Goal: Navigation & Orientation: Find specific page/section

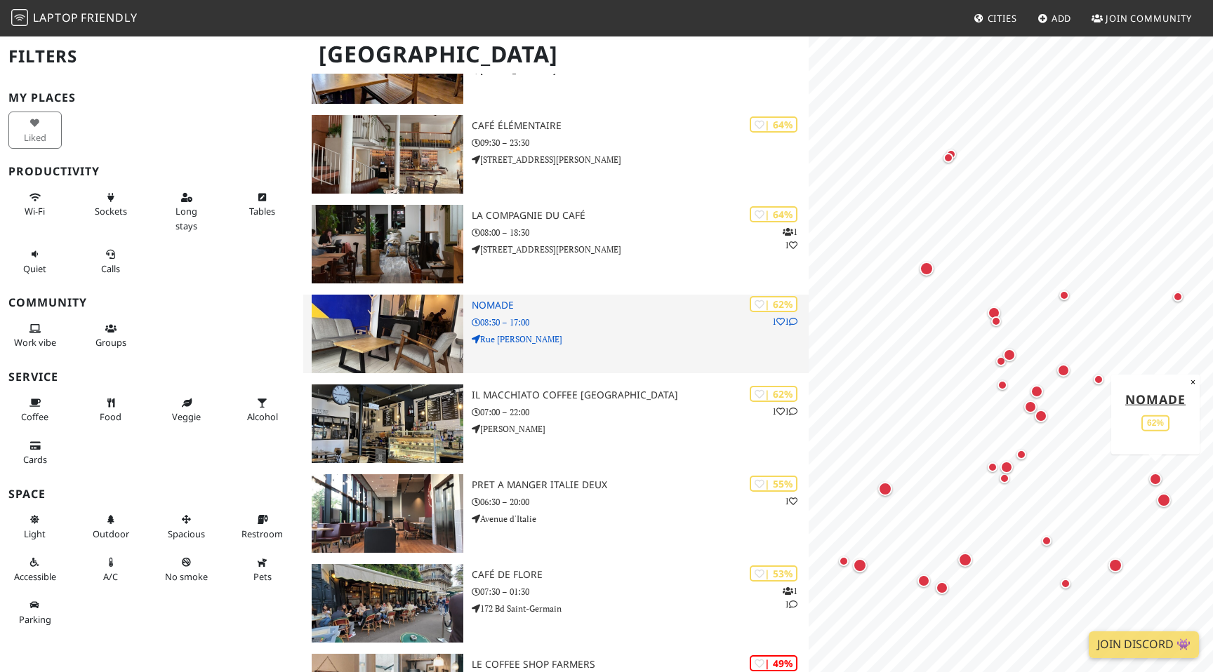
scroll to position [1153, 0]
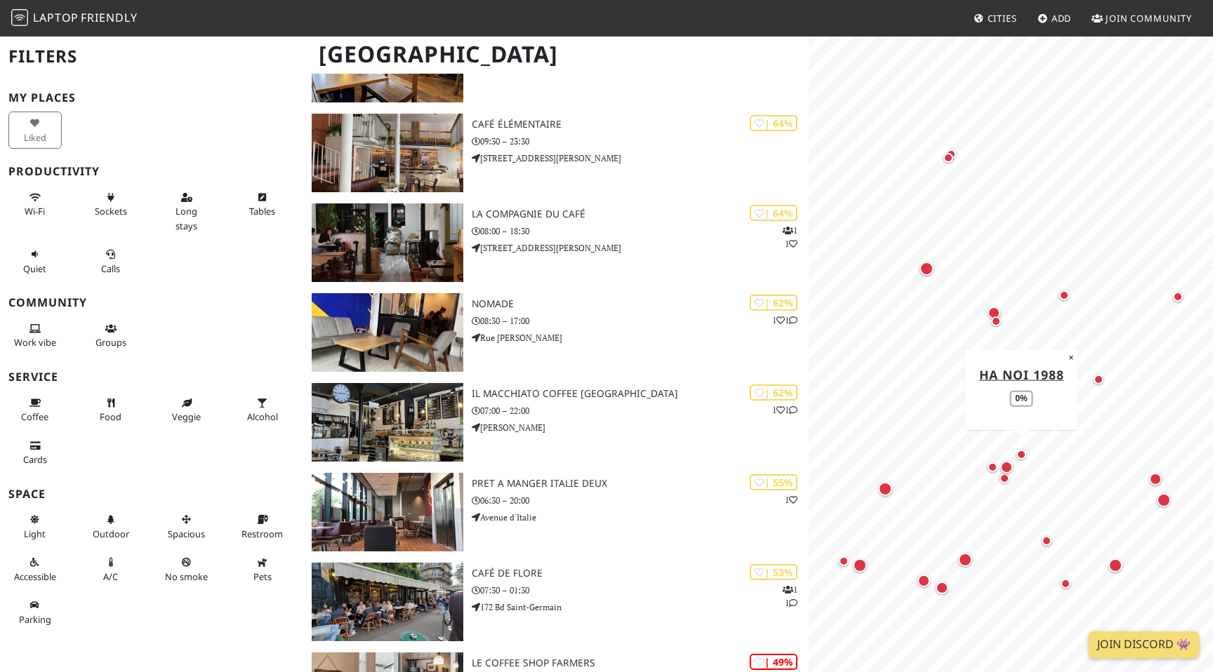
click at [1019, 455] on div "Map marker" at bounding box center [1021, 455] width 10 height 10
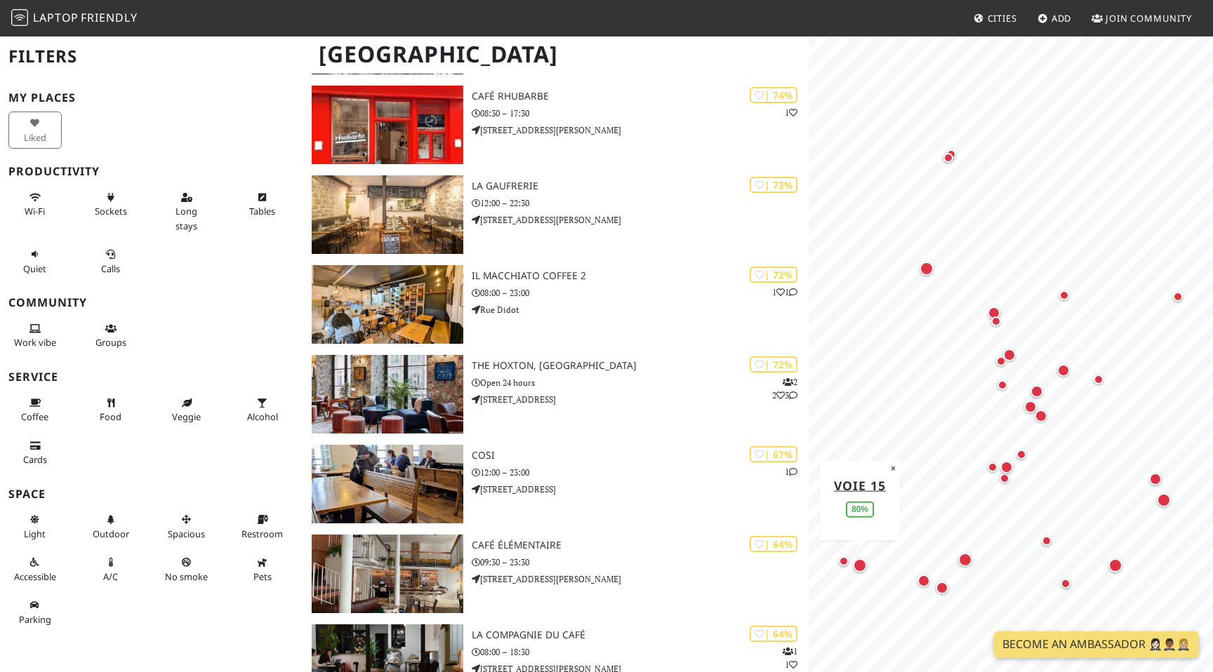
scroll to position [737, 0]
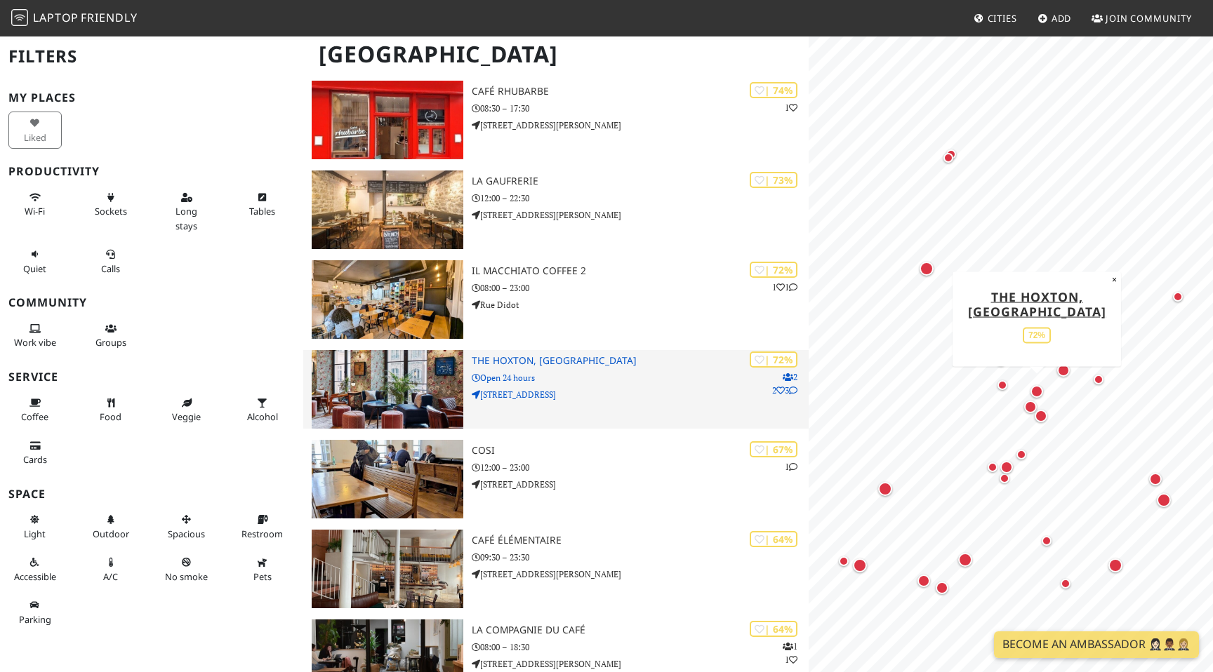
click at [790, 392] on icon at bounding box center [793, 391] width 8 height 8
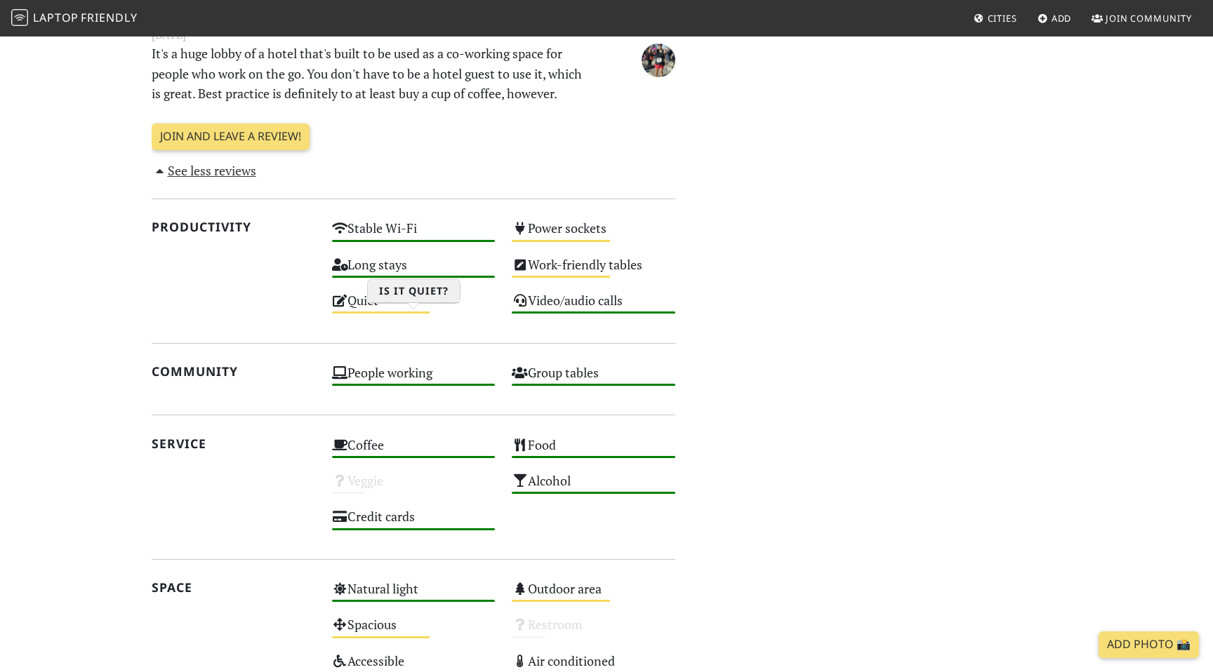
scroll to position [752, 0]
